Goal: Task Accomplishment & Management: Manage account settings

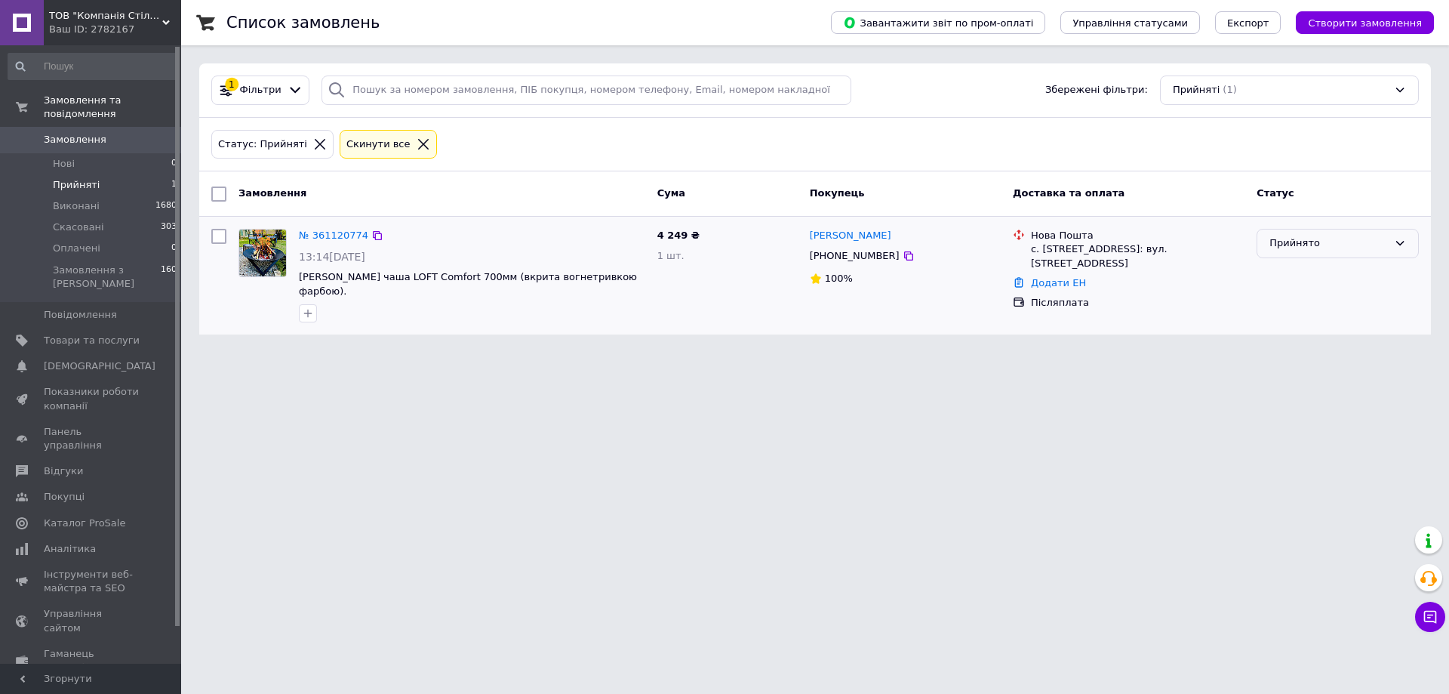
click at [1397, 238] on icon at bounding box center [1400, 243] width 12 height 12
click at [1288, 302] on li "Скасовано" at bounding box center [1337, 302] width 161 height 28
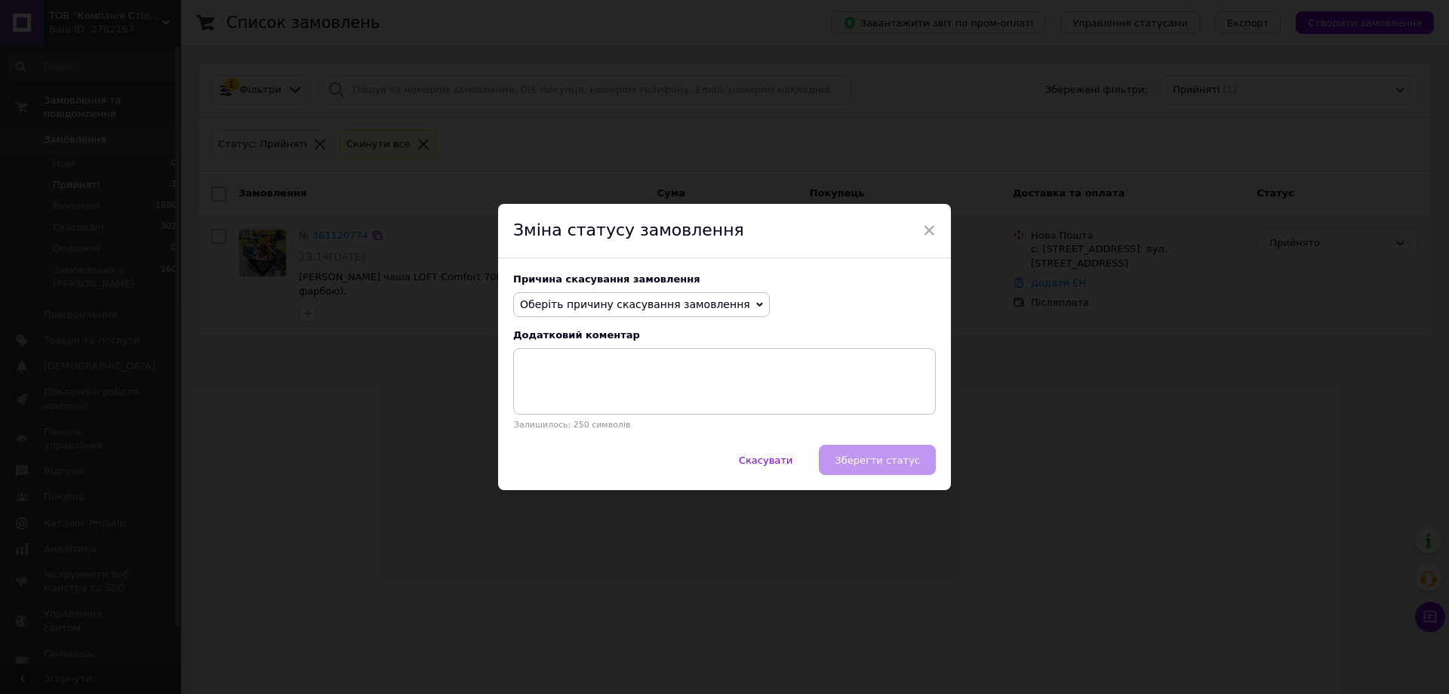
click at [720, 300] on span "Оберіть причину скасування замовлення" at bounding box center [641, 305] width 257 height 26
click at [586, 394] on li "На прохання покупця" at bounding box center [641, 397] width 255 height 21
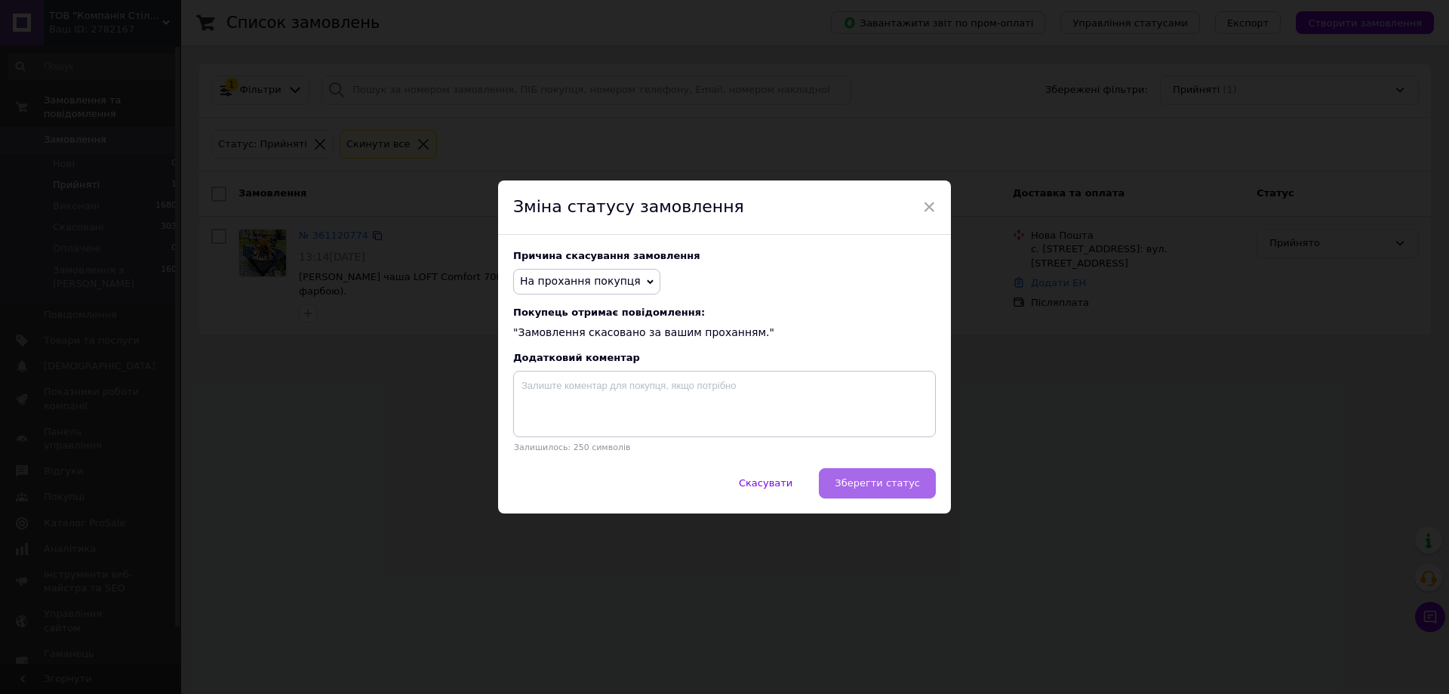
click at [871, 486] on span "Зберегти статус" at bounding box center [877, 482] width 85 height 11
